Goal: Obtain resource: Download file/media

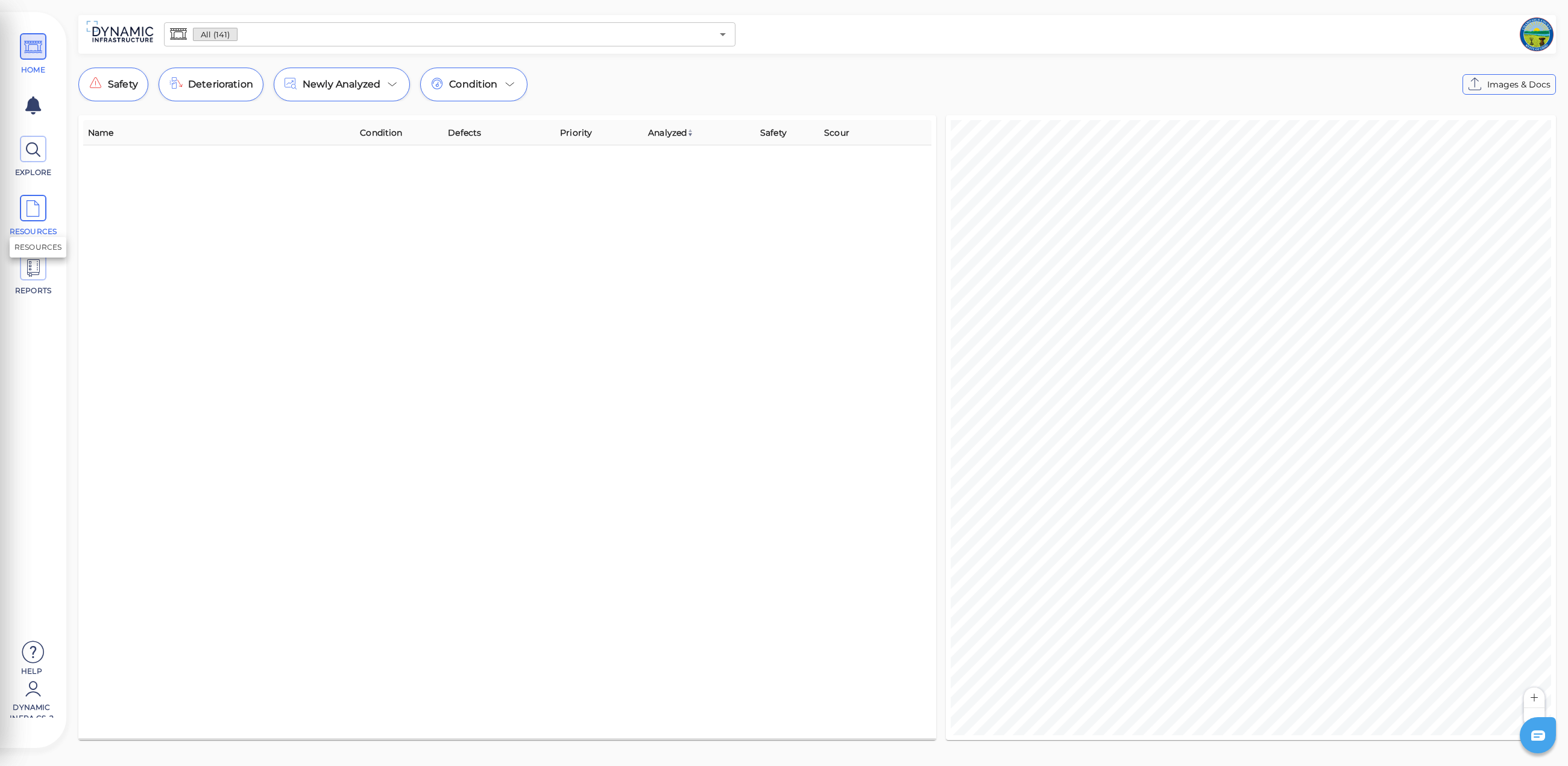
click at [43, 201] on span at bounding box center [33, 208] width 26 height 26
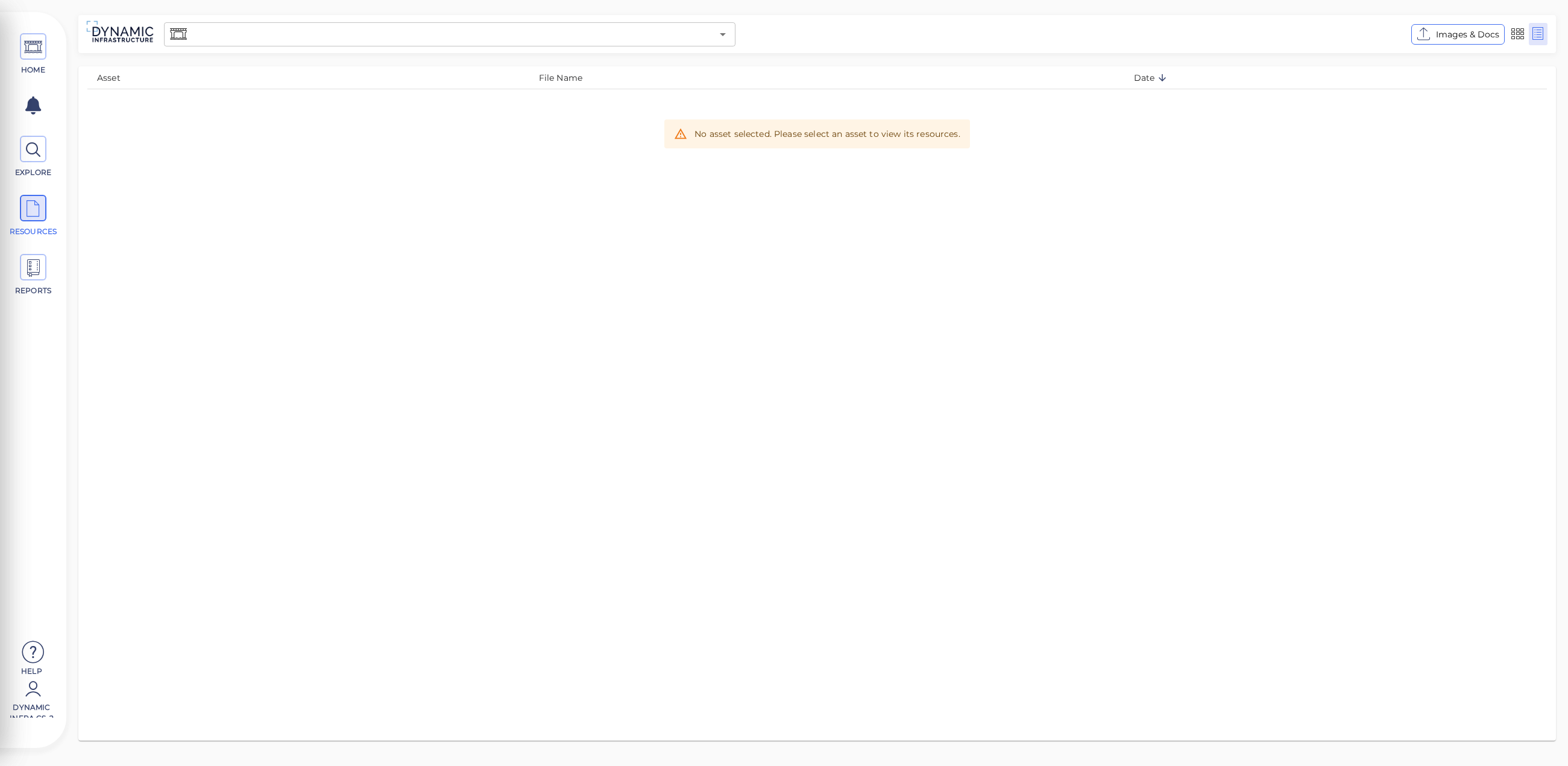
click at [473, 30] on input "text" at bounding box center [450, 34] width 523 height 17
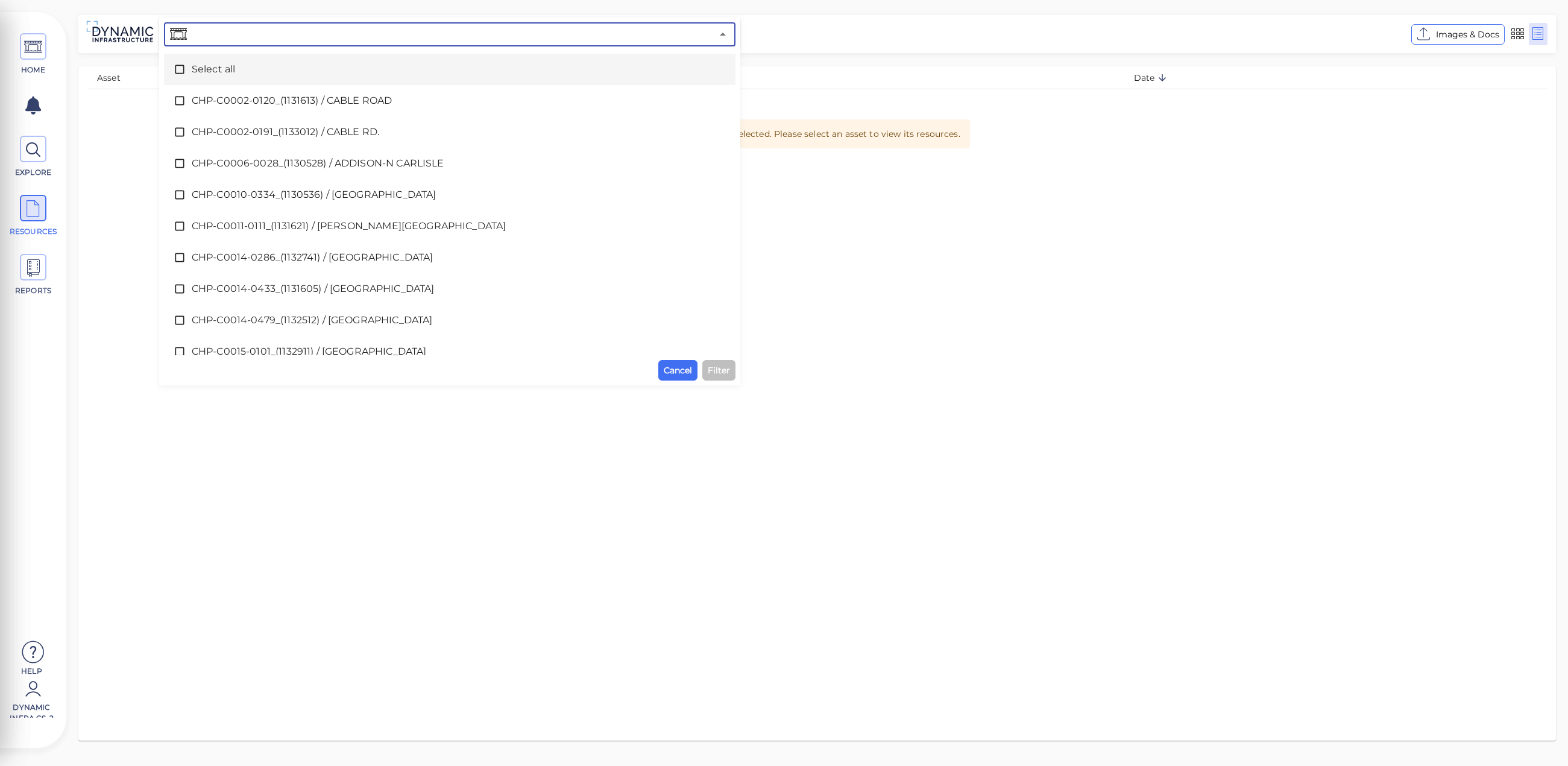
click at [200, 64] on span "Select all" at bounding box center [449, 69] width 516 height 15
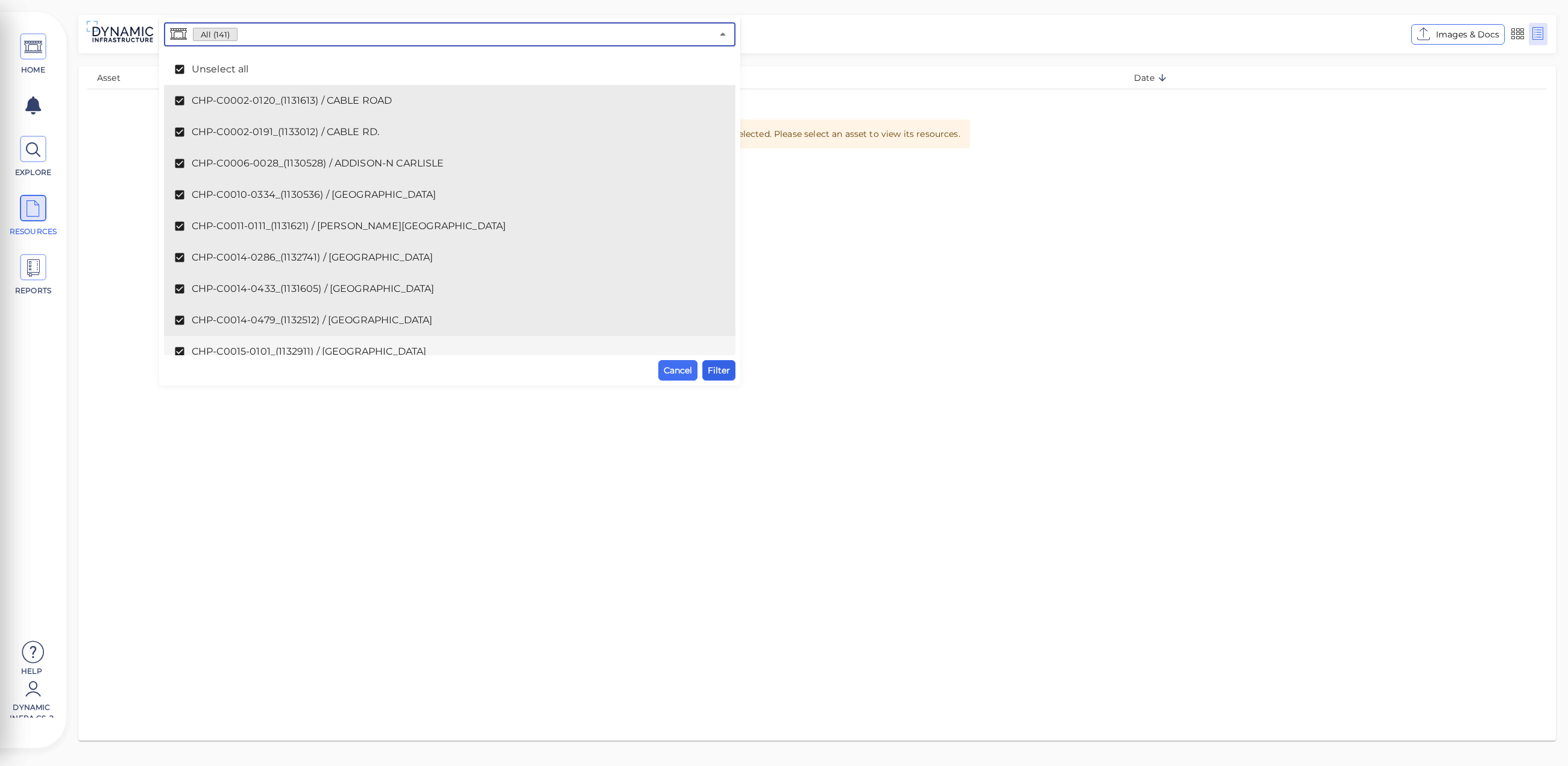
click at [731, 370] on button "Filter" at bounding box center [719, 370] width 33 height 21
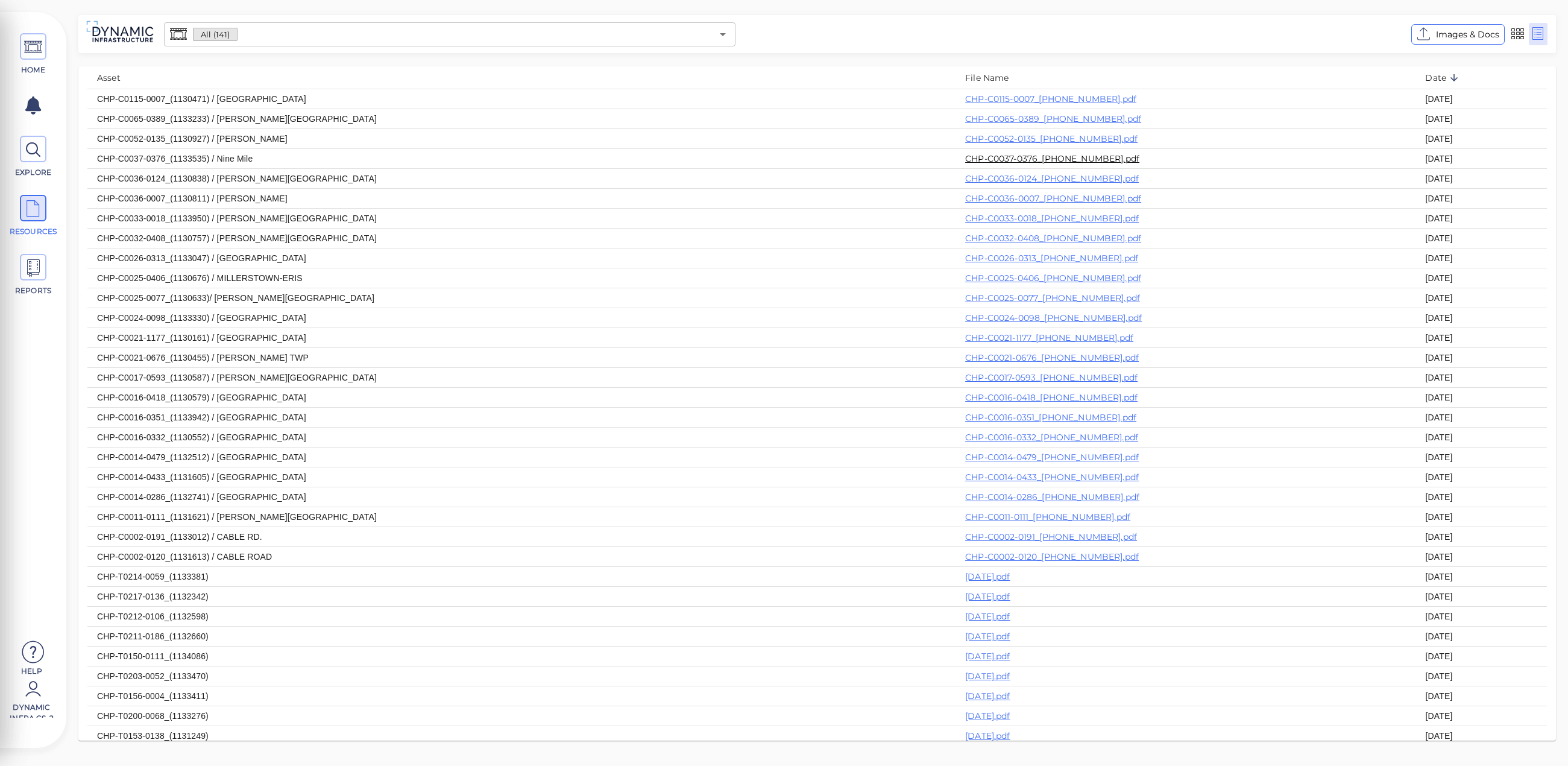
click at [965, 163] on link "CHP-C0037-0376_[PHONE_NUMBER].pdf" at bounding box center [1052, 159] width 174 height 11
